Goal: Task Accomplishment & Management: Complete application form

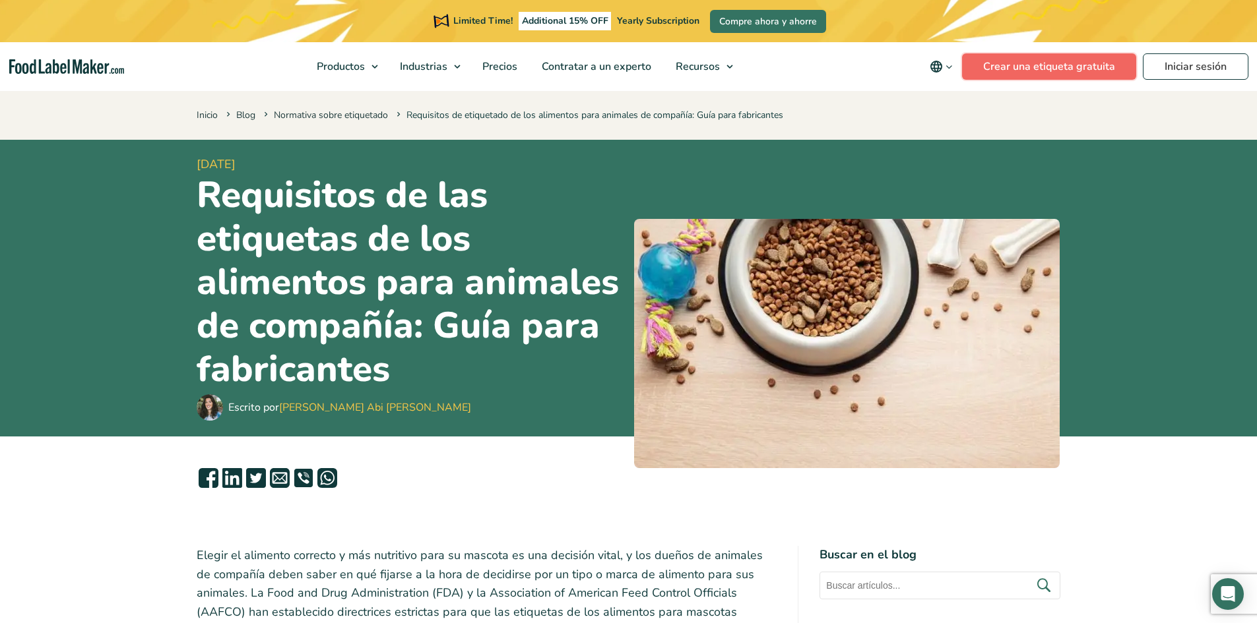
click at [1065, 72] on link "Crear una etiqueta gratuita" at bounding box center [1049, 66] width 174 height 26
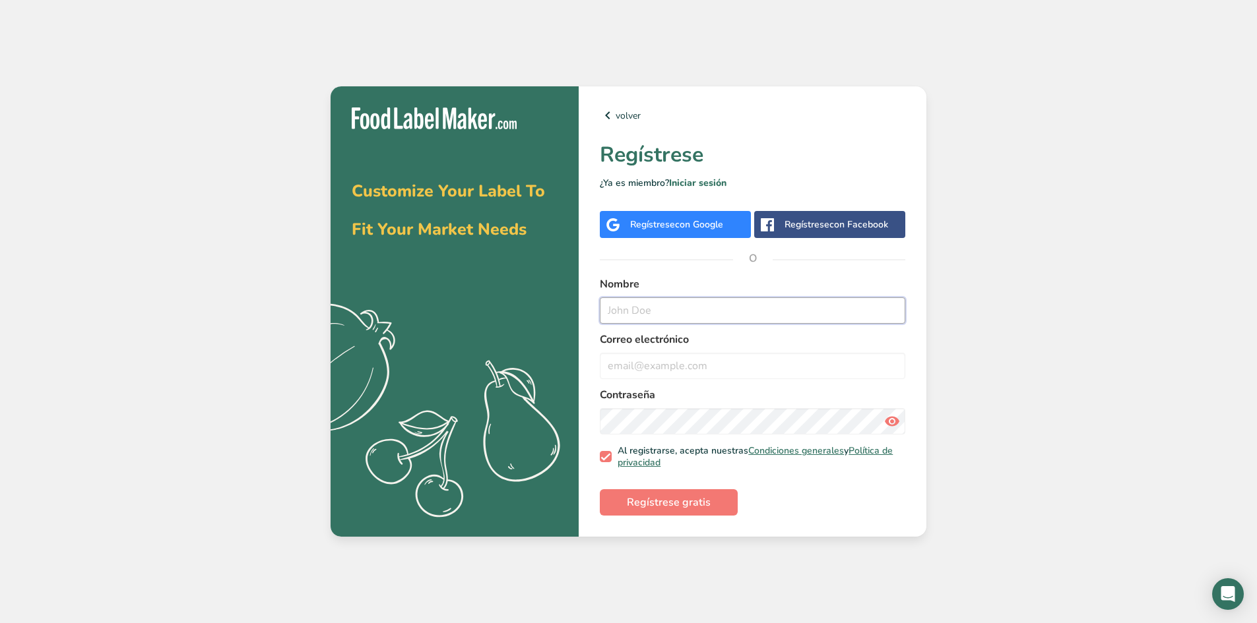
click at [698, 315] on input "text" at bounding box center [752, 311] width 305 height 26
type input "lissette"
type input "lissy_medina@hotmail.com"
click at [600, 489] on button "Regístrese gratis" at bounding box center [669, 502] width 138 height 26
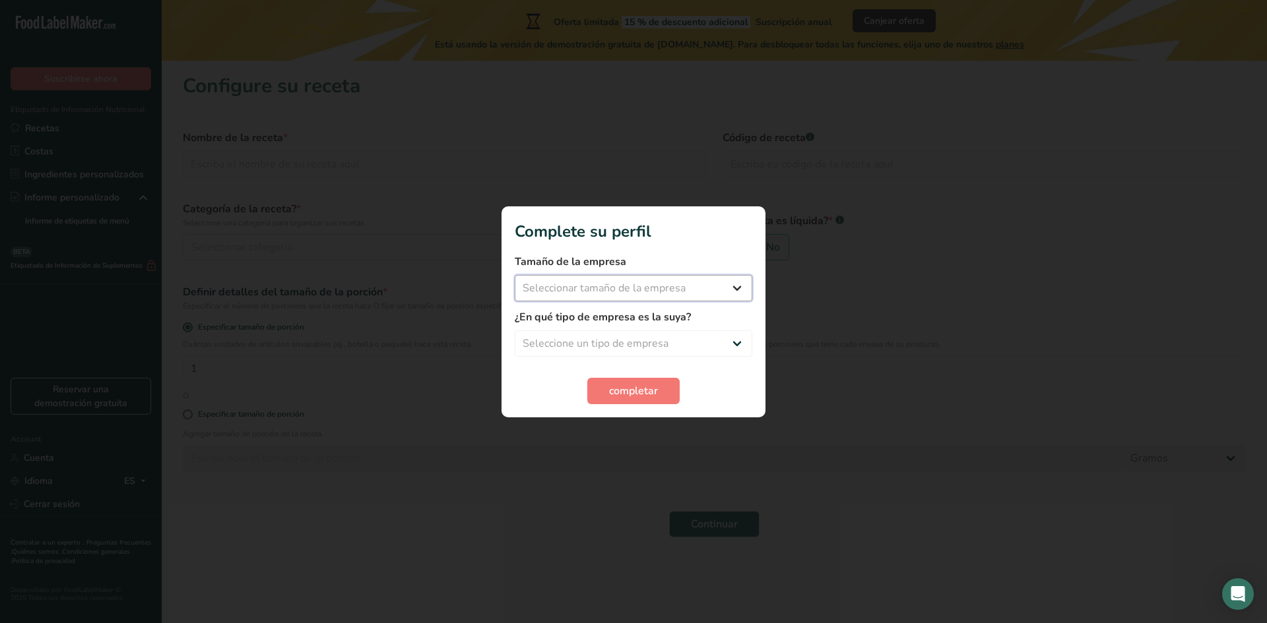
click at [658, 298] on select "Seleccionar tamaño de la empresa Menos de 10 empleados De 10 a 50 empleados De …" at bounding box center [633, 288] width 237 height 26
select select "1"
click at [515, 275] on select "Seleccionar tamaño de la empresa Menos de 10 empleados De 10 a 50 empleados De …" at bounding box center [633, 288] width 237 height 26
click at [624, 340] on select "Seleccione un tipo de empresa Fabricante de alimentos envasados Restaurante y c…" at bounding box center [633, 344] width 237 height 26
select select "1"
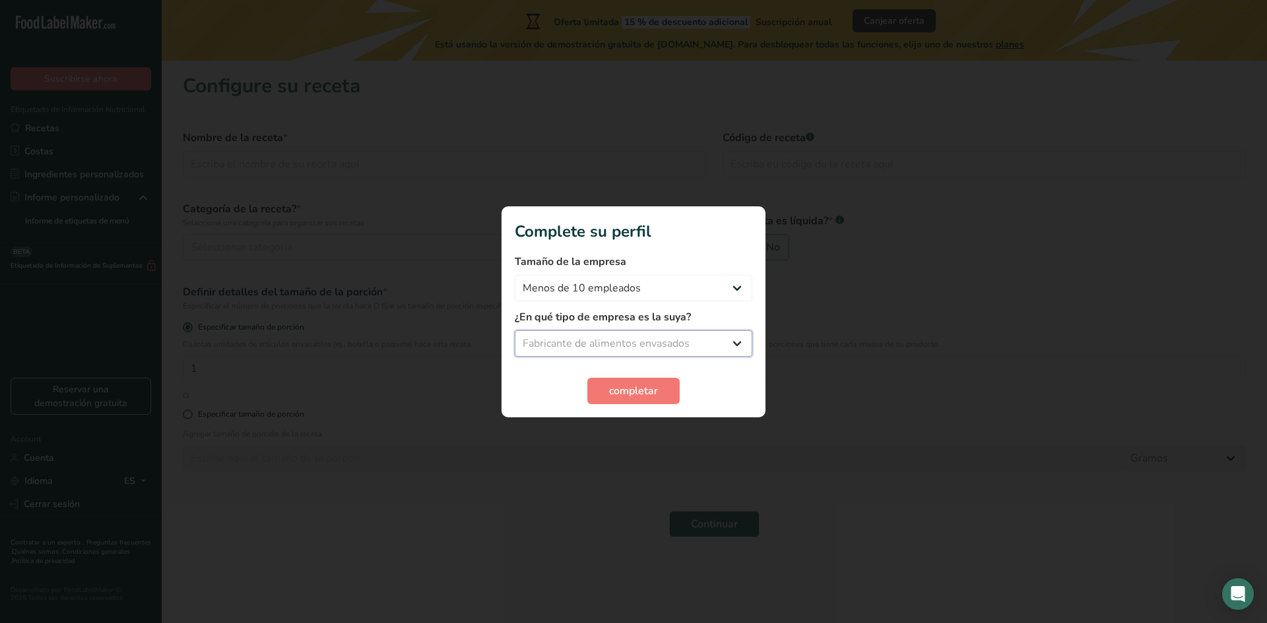
click at [515, 331] on select "Seleccione un tipo de empresa Fabricante de alimentos envasados Restaurante y c…" at bounding box center [633, 344] width 237 height 26
click at [639, 393] on span "completar" at bounding box center [633, 391] width 49 height 16
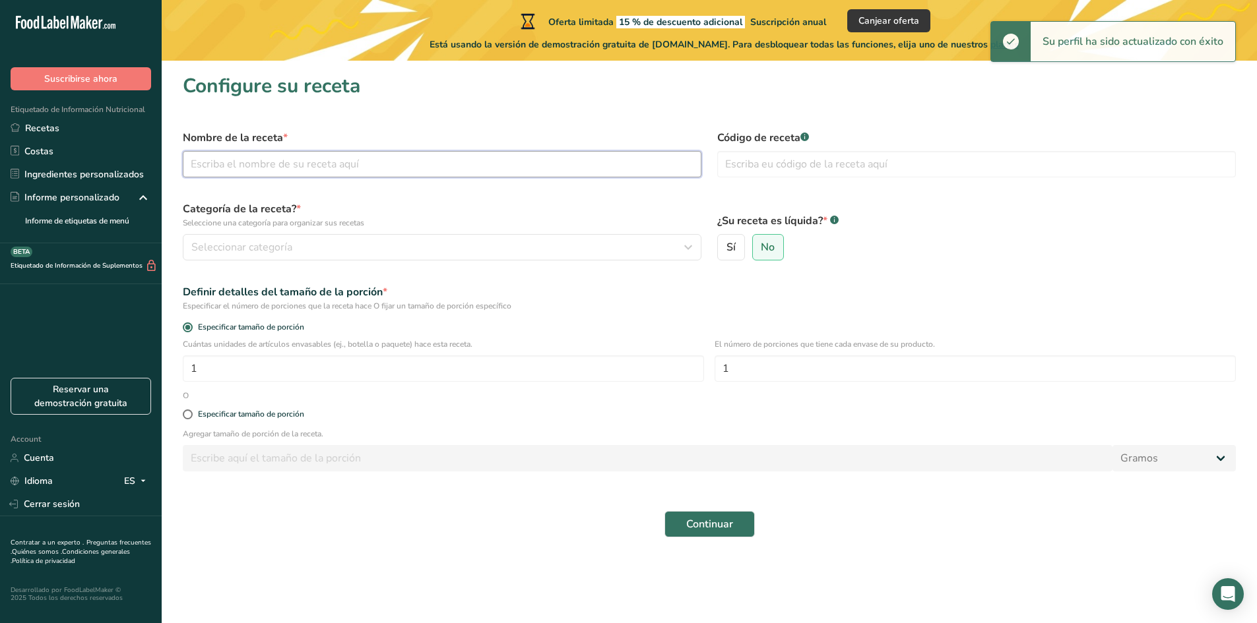
click at [340, 166] on input "text" at bounding box center [442, 164] width 519 height 26
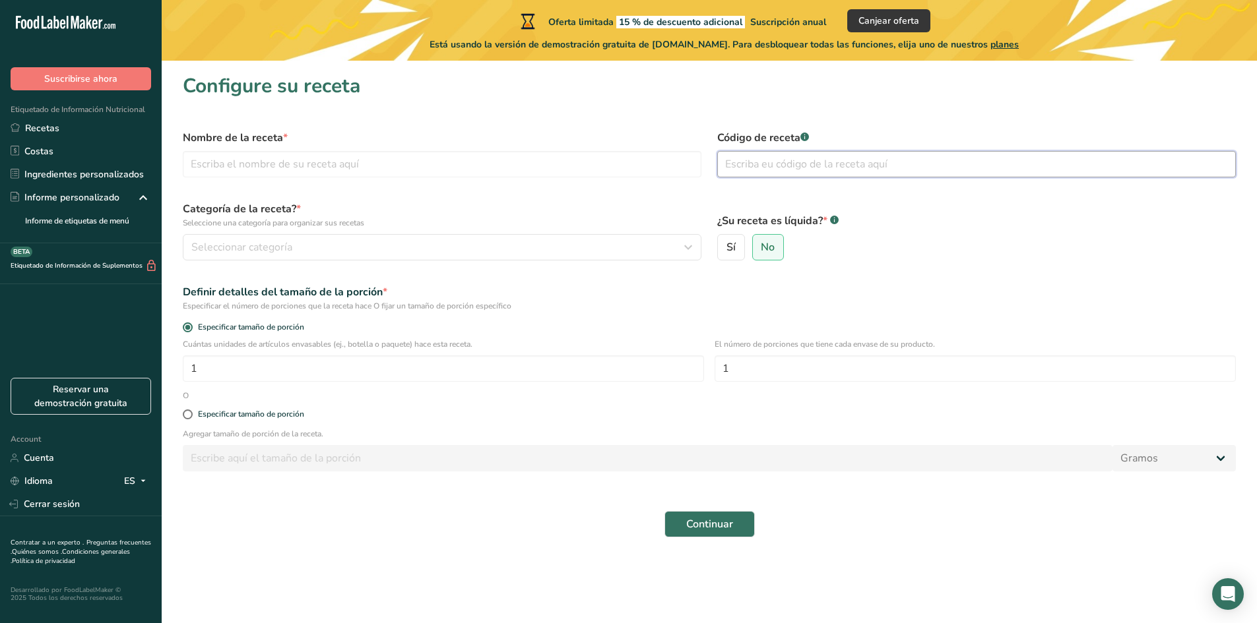
click at [780, 166] on input "text" at bounding box center [976, 164] width 519 height 26
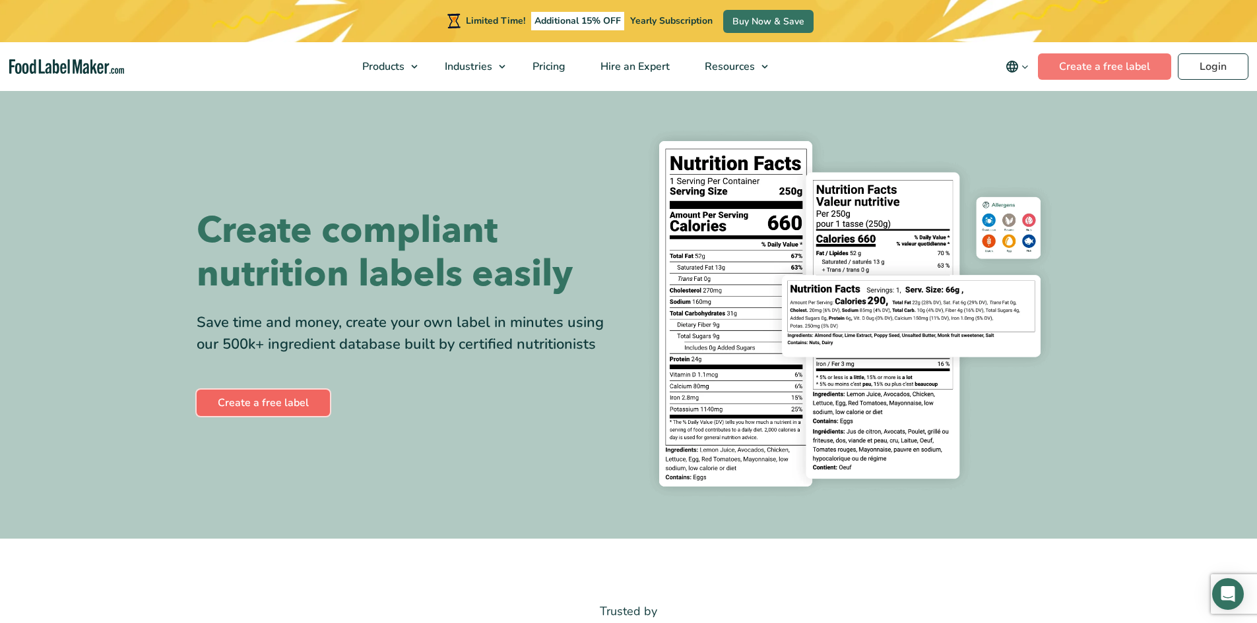
click at [229, 402] on link "Create a free label" at bounding box center [263, 403] width 133 height 26
